Goal: Task Accomplishment & Management: Manage account settings

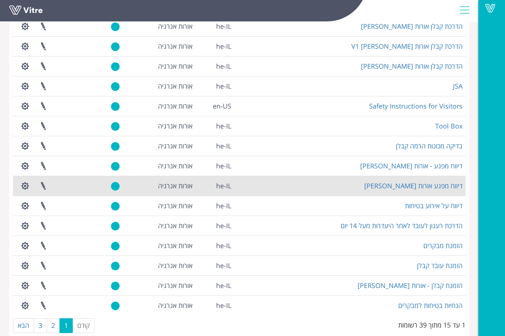
scroll to position [89, 0]
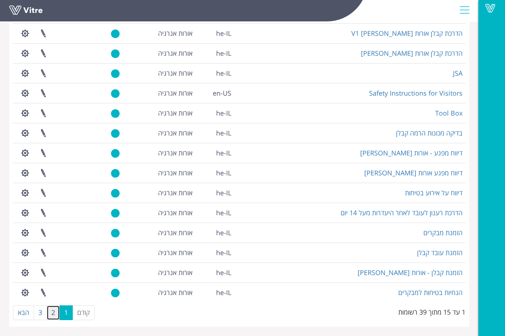
click at [52, 314] on link "2" at bounding box center [53, 312] width 13 height 15
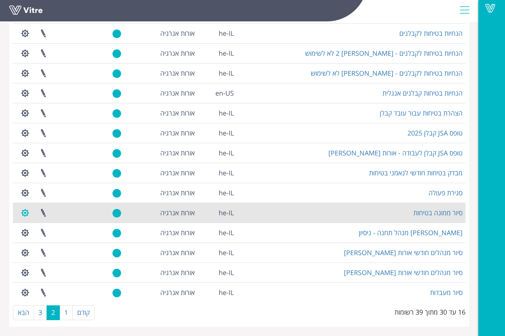
click at [25, 211] on button "button" at bounding box center [25, 213] width 18 height 20
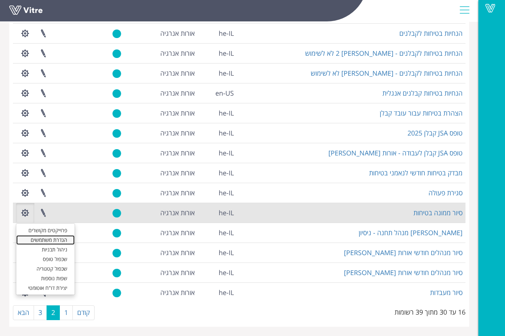
click at [37, 239] on link "הגדרת משתמשים" at bounding box center [45, 240] width 58 height 10
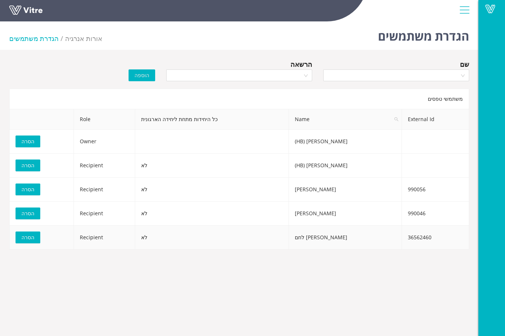
click at [28, 235] on span "הסרה" at bounding box center [27, 237] width 13 height 8
click at [462, 75] on div at bounding box center [396, 75] width 146 height 12
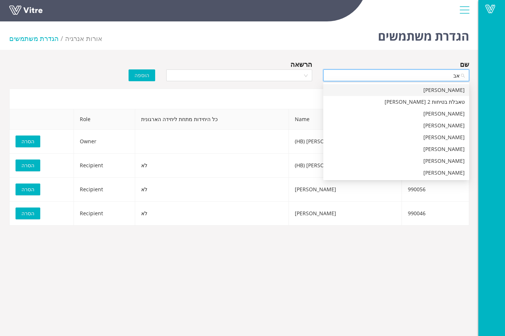
type input "[PERSON_NAME]"
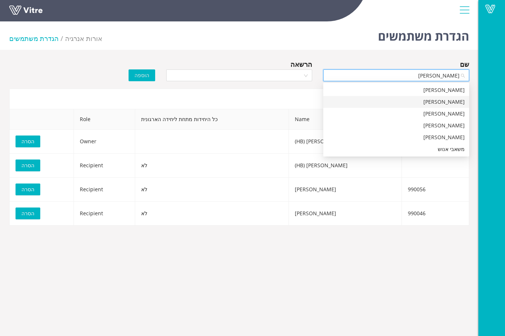
click at [448, 102] on div "[PERSON_NAME]" at bounding box center [396, 102] width 137 height 8
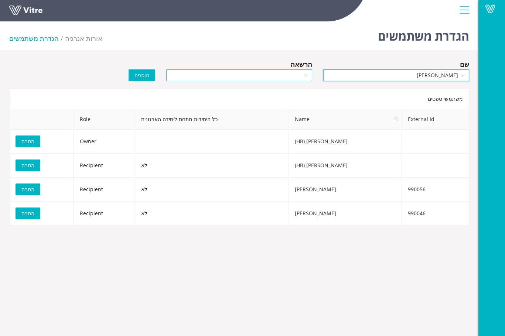
click at [305, 72] on div at bounding box center [239, 75] width 146 height 12
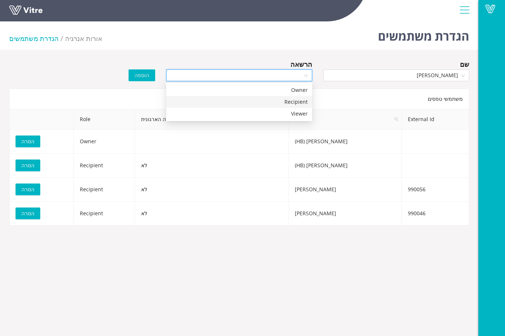
click at [282, 102] on div "Recipient" at bounding box center [239, 102] width 137 height 8
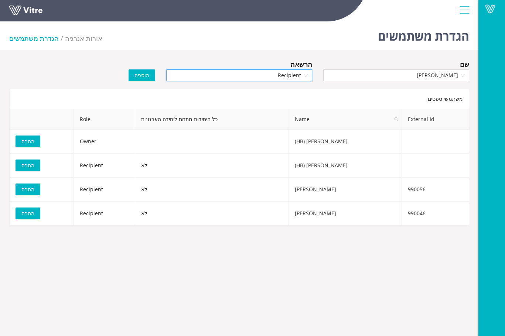
click at [142, 76] on span "הוספה" at bounding box center [141, 75] width 15 height 8
